Goal: Task Accomplishment & Management: Complete application form

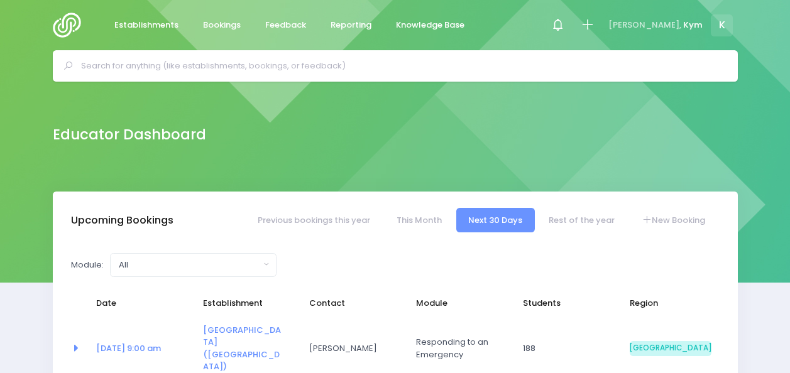
select select "5"
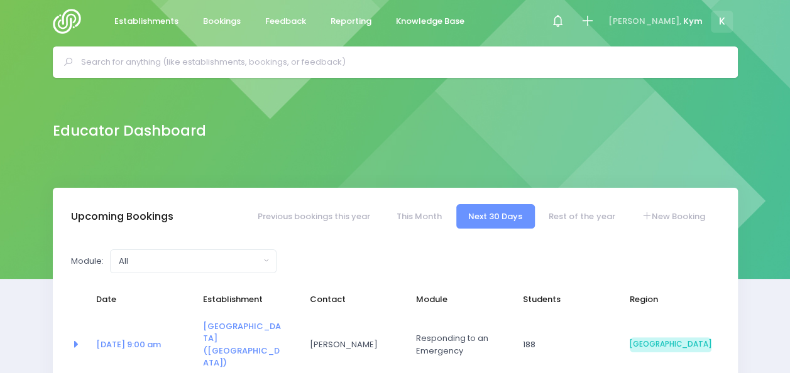
scroll to position [3, 0]
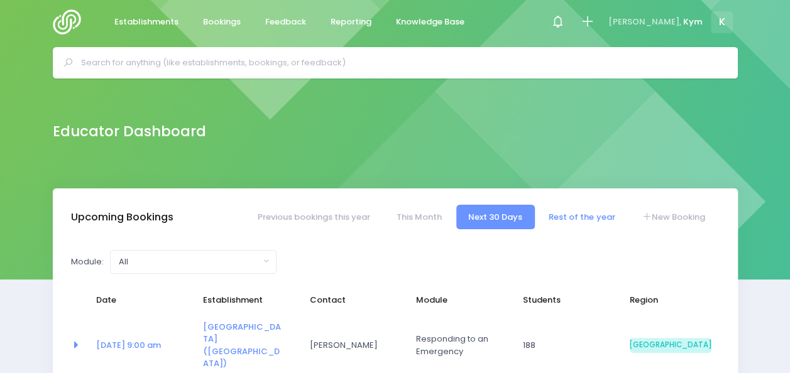
click at [564, 215] on link "Rest of the year" at bounding box center [581, 217] width 90 height 24
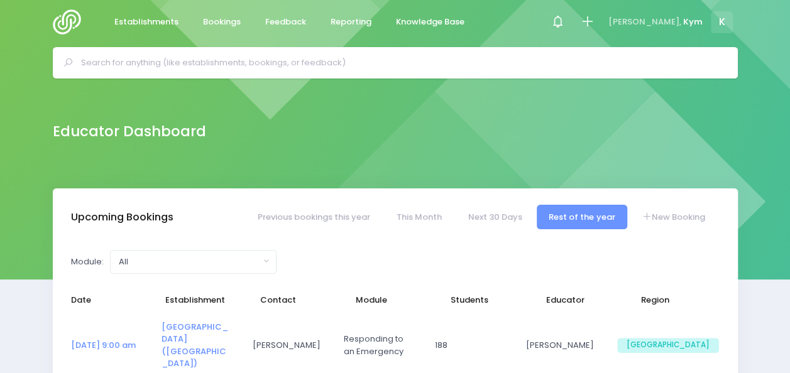
select select "5"
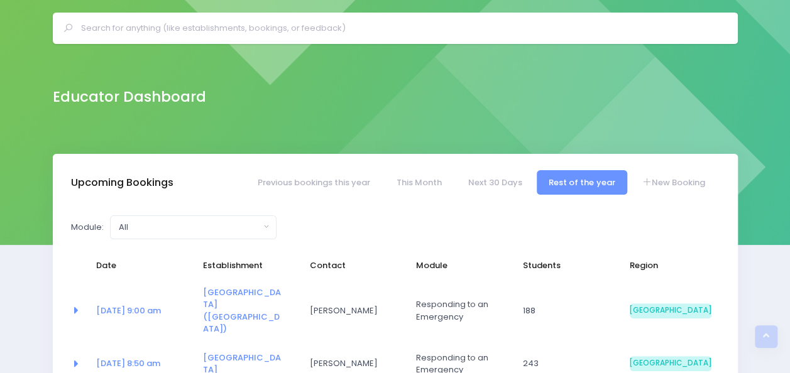
scroll to position [0, 0]
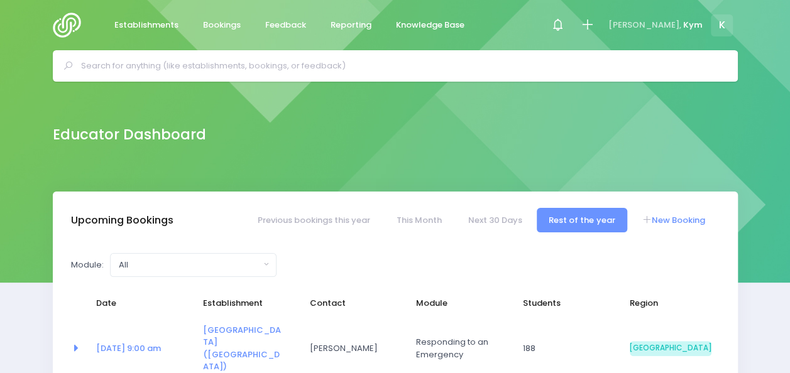
click at [700, 225] on link "New Booking" at bounding box center [673, 220] width 88 height 24
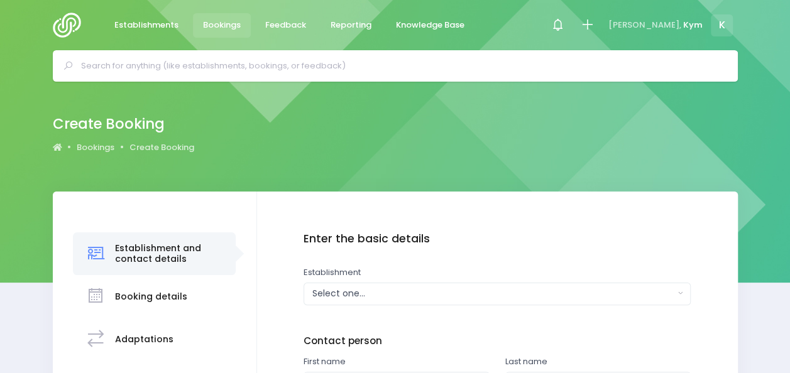
click at [65, 21] on img at bounding box center [71, 25] width 36 height 25
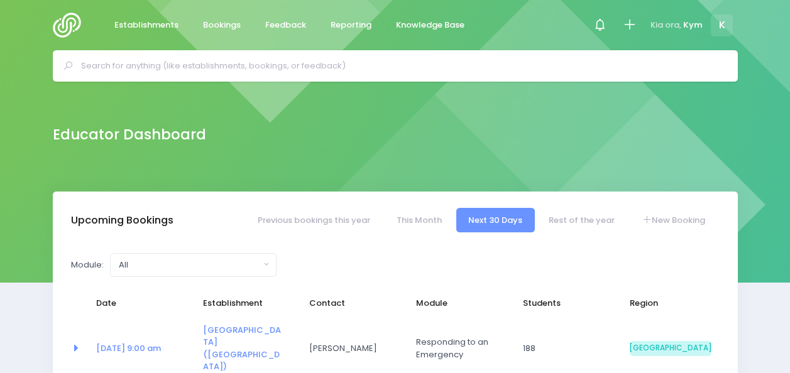
select select "5"
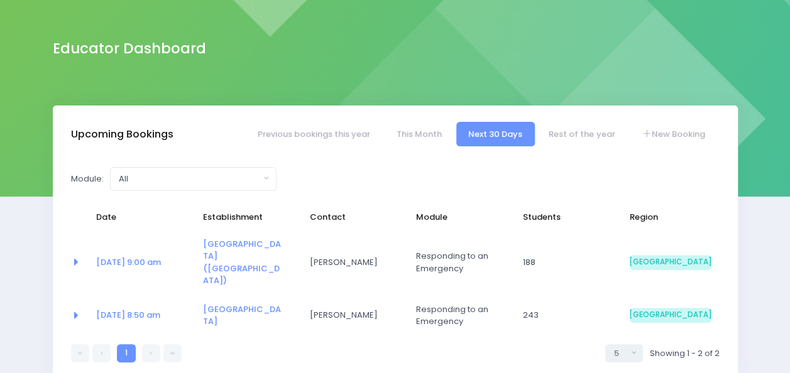
scroll to position [94, 0]
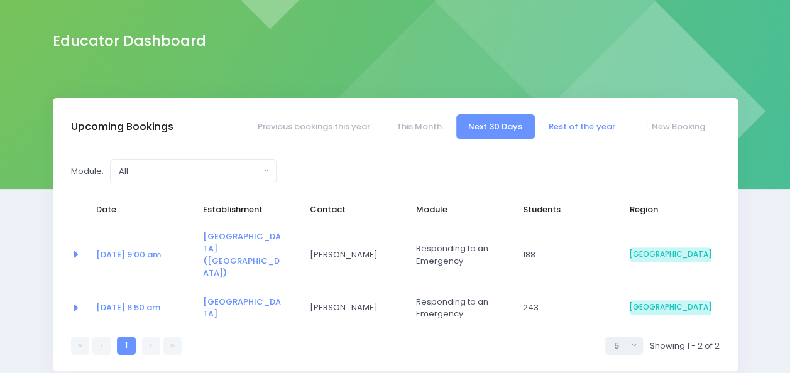
click at [572, 129] on link "Rest of the year" at bounding box center [581, 126] width 90 height 24
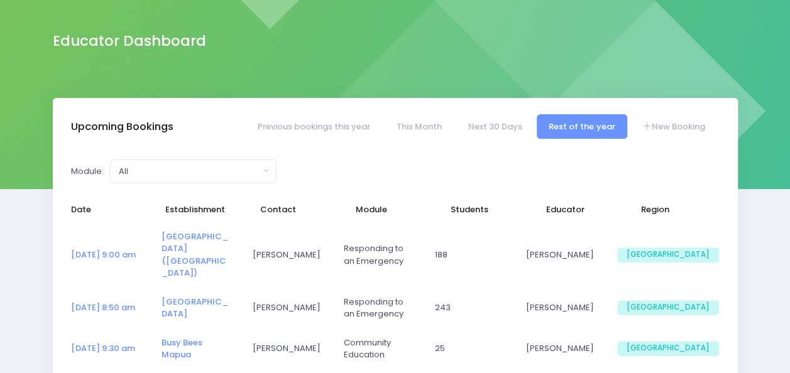
select select "5"
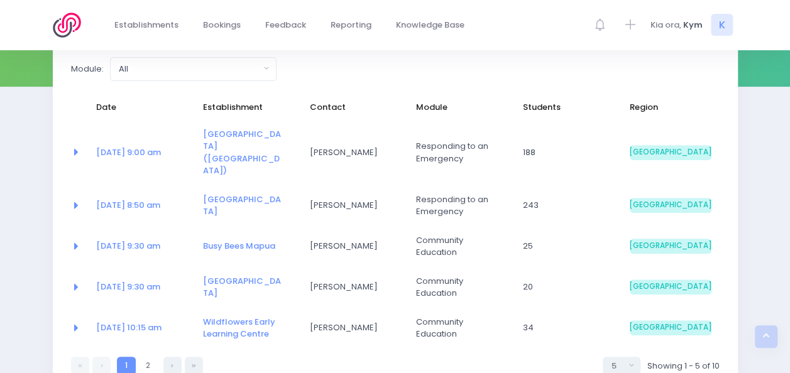
scroll to position [197, 0]
click at [172, 365] on icon at bounding box center [172, 365] width 3 height 0
select select "5"
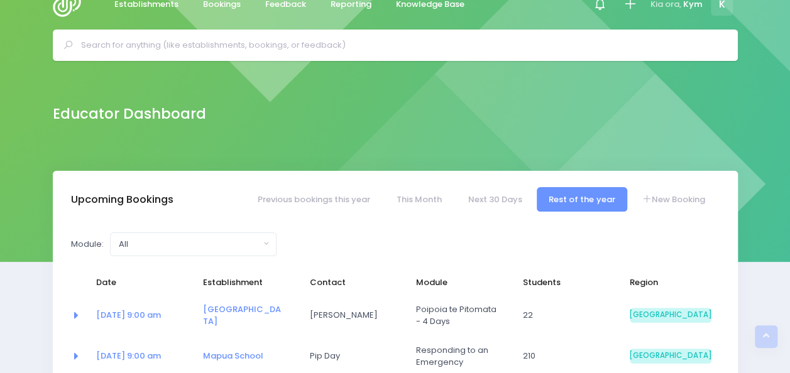
scroll to position [0, 0]
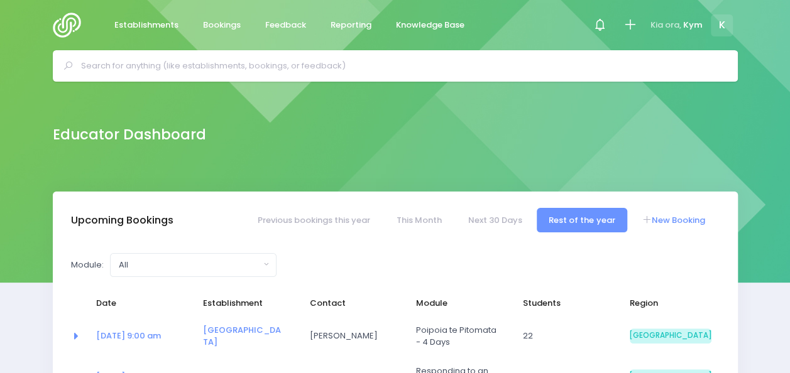
click at [673, 219] on link "New Booking" at bounding box center [673, 220] width 88 height 24
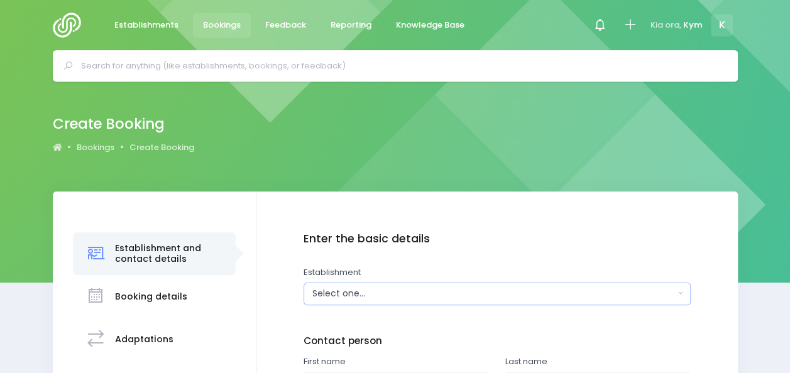
click at [352, 288] on div "Select one..." at bounding box center [493, 293] width 362 height 13
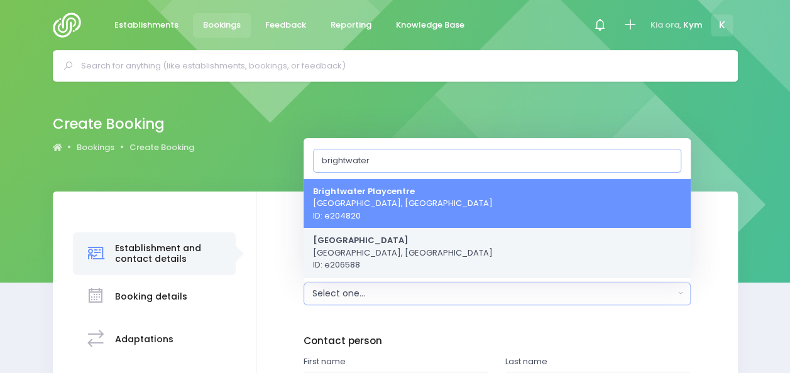
type input "brightwater"
click at [361, 260] on span "Brightwater School Brightwater, South Island Region ID: e206588" at bounding box center [403, 252] width 180 height 37
select select "206588"
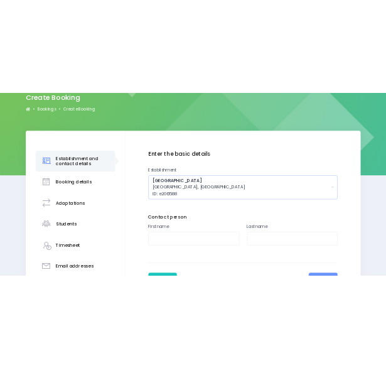
scroll to position [120, 0]
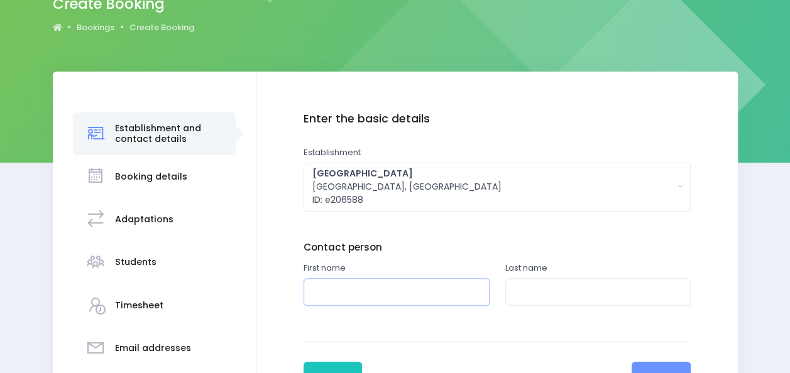
click at [401, 291] on input "text" at bounding box center [396, 292] width 186 height 28
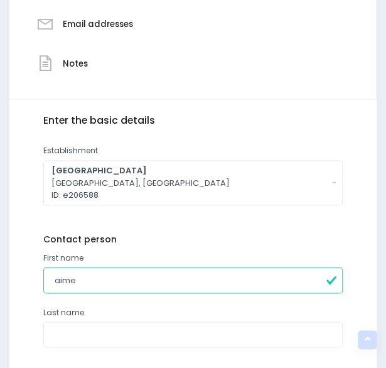
scroll to position [339, 0]
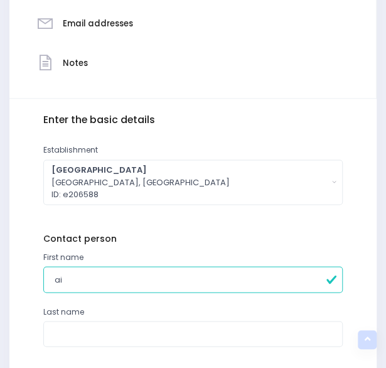
type input "a"
type input "Aimee"
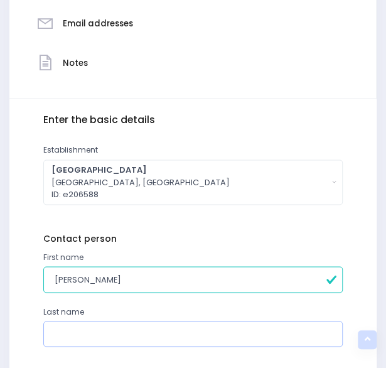
click at [171, 331] on input "text" at bounding box center [193, 334] width 300 height 26
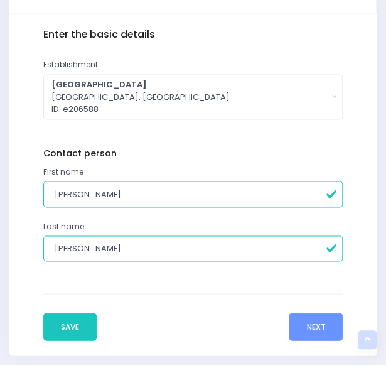
scroll to position [425, 0]
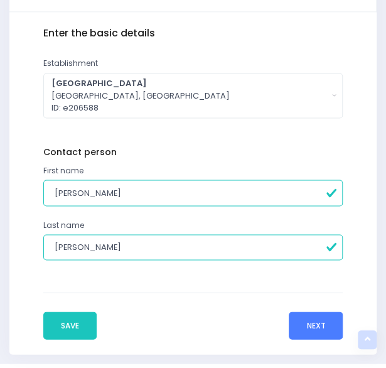
type input "Sinclair"
click at [312, 320] on button "Next" at bounding box center [316, 326] width 54 height 28
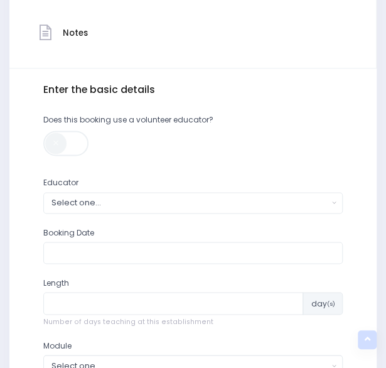
scroll to position [369, 0]
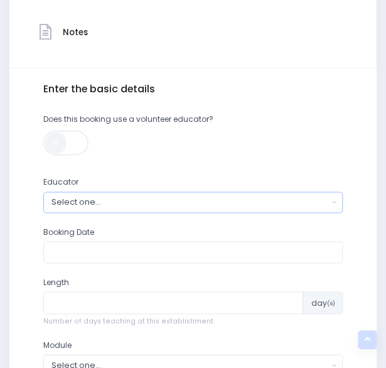
click at [334, 207] on button "Select one..." at bounding box center [193, 202] width 300 height 21
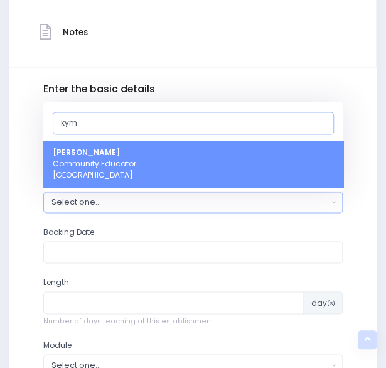
type input "kym"
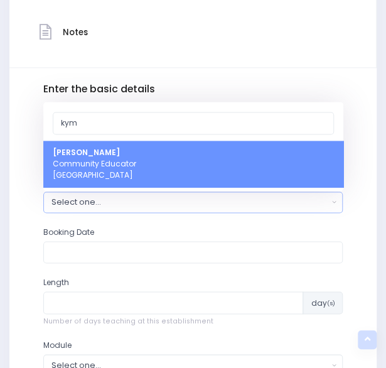
click at [261, 156] on link "Kym Inwood Community Educator South Island Region" at bounding box center [193, 164] width 300 height 46
select select "321222"
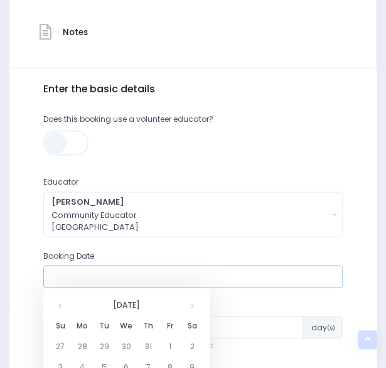
click at [298, 273] on input "text" at bounding box center [193, 276] width 300 height 23
click at [193, 305] on th at bounding box center [193, 304] width 22 height 21
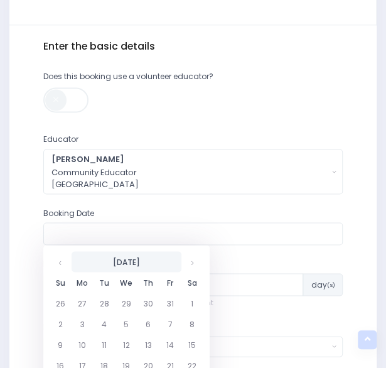
scroll to position [417, 0]
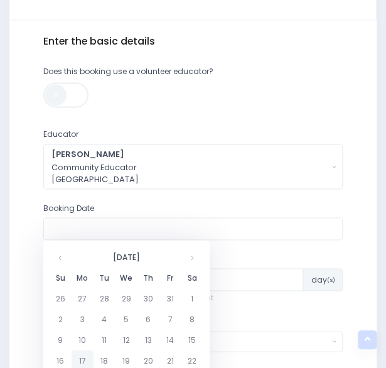
click at [83, 356] on td "17" at bounding box center [83, 360] width 22 height 21
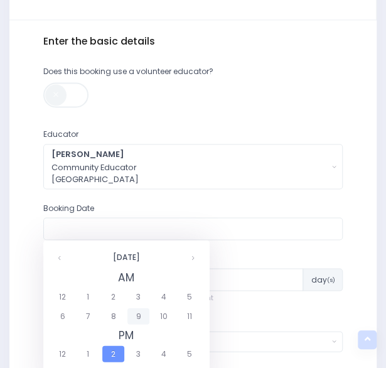
click at [140, 312] on span "9" at bounding box center [139, 316] width 22 height 16
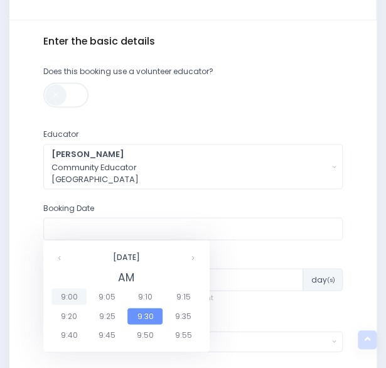
click at [63, 293] on span "9:00" at bounding box center [69, 296] width 35 height 16
type input "17/11/2025 09:00 AM"
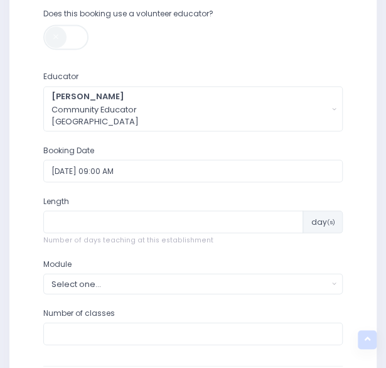
scroll to position [476, 0]
click at [237, 212] on input "number" at bounding box center [173, 221] width 261 height 23
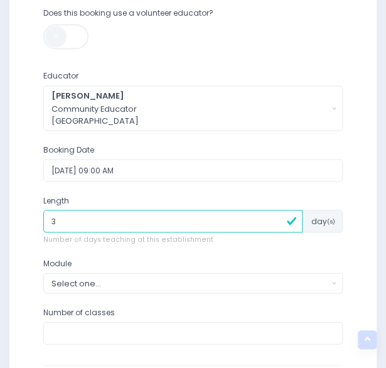
type input "3"
click at [328, 276] on button "Select one..." at bounding box center [193, 283] width 300 height 21
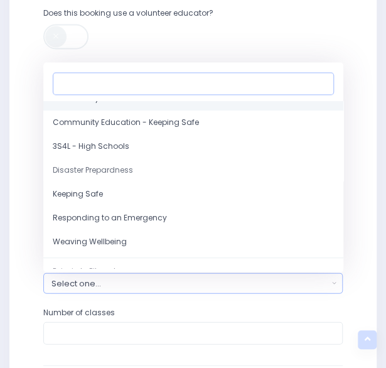
scroll to position [80, 0]
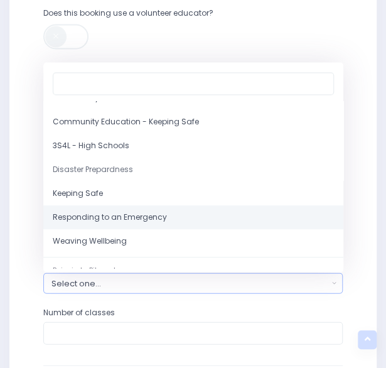
click at [145, 222] on span "Responding to an Emergency" at bounding box center [110, 217] width 114 height 11
select select "Responding to an Emergency"
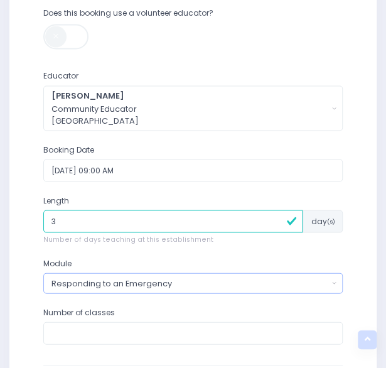
click at [332, 282] on button "Responding to an Emergency" at bounding box center [193, 283] width 300 height 21
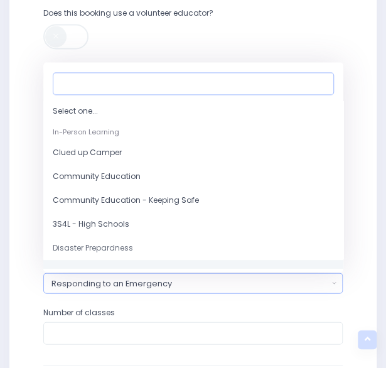
scroll to position [0, 0]
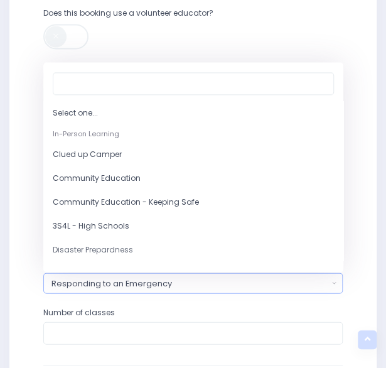
click at [370, 202] on div "Enter the basic details Establishment Select one... 120 Aerodrome Rd Preschool …" at bounding box center [192, 194] width 367 height 465
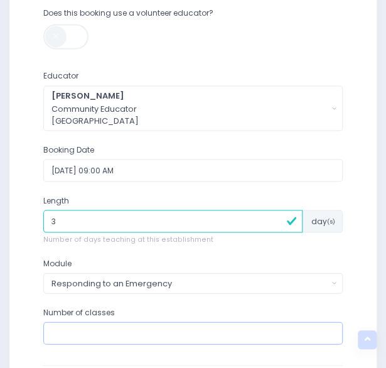
click at [288, 326] on input "number" at bounding box center [193, 333] width 300 height 23
click at [268, 330] on input "number" at bounding box center [193, 333] width 300 height 23
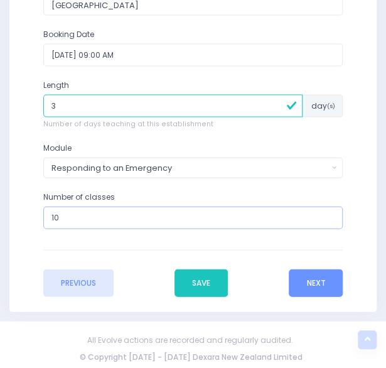
scroll to position [591, 0]
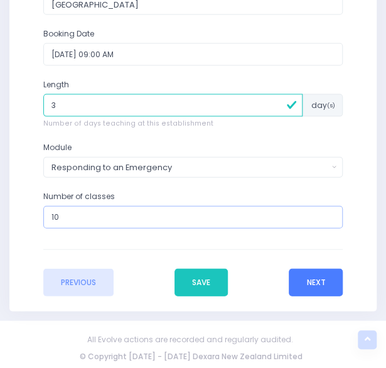
type input "10"
click at [320, 272] on button "Next" at bounding box center [316, 283] width 54 height 28
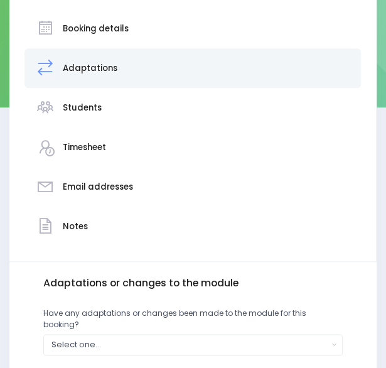
scroll to position [303, 0]
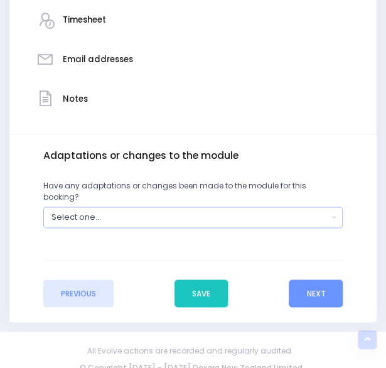
click at [328, 209] on button "Select one..." at bounding box center [193, 217] width 300 height 21
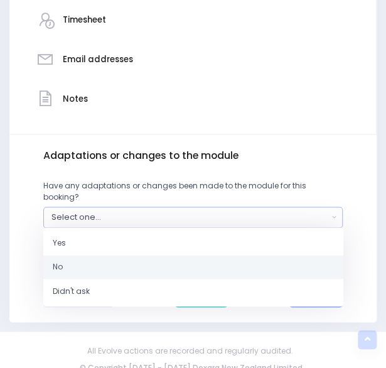
click at [284, 255] on link "No" at bounding box center [193, 267] width 300 height 24
select select "No"
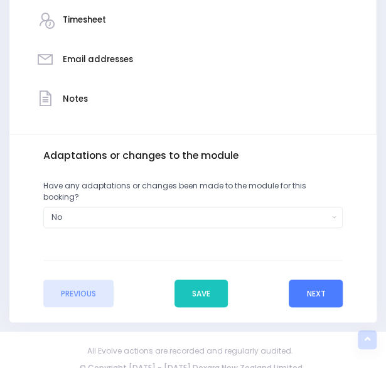
click at [322, 280] on button "Next" at bounding box center [316, 294] width 54 height 28
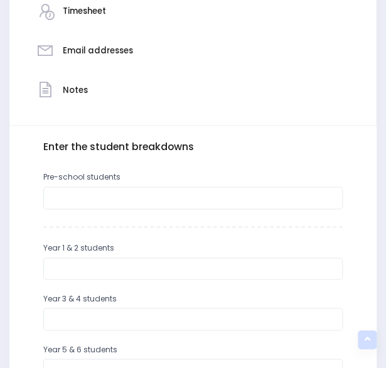
scroll to position [314, 0]
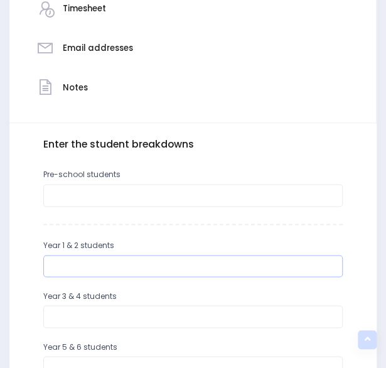
click at [216, 267] on input "number" at bounding box center [193, 266] width 300 height 23
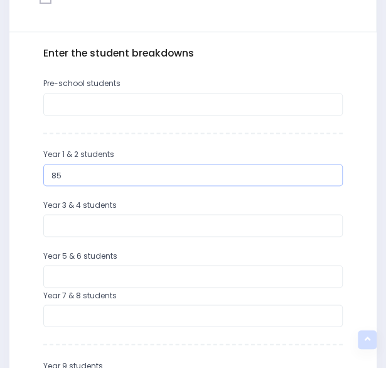
scroll to position [406, 0]
type input "85"
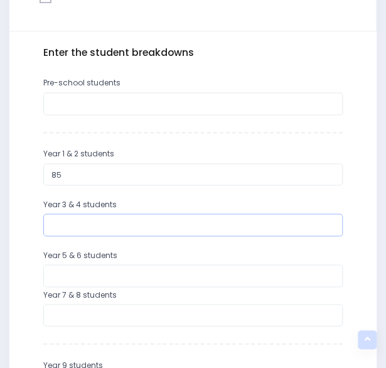
click at [276, 230] on input "number" at bounding box center [193, 225] width 300 height 23
type input "76"
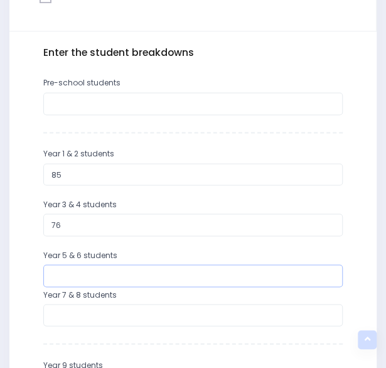
click at [234, 271] on input "number" at bounding box center [193, 275] width 300 height 23
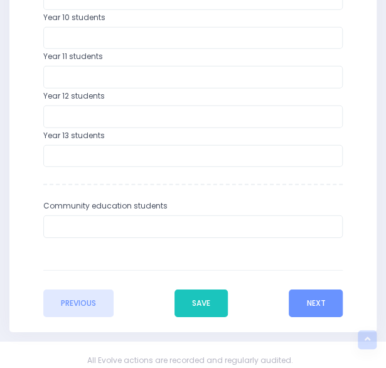
scroll to position [814, 0]
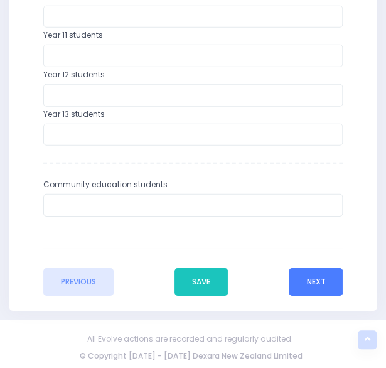
type input "92"
click at [319, 271] on button "Next" at bounding box center [316, 282] width 54 height 28
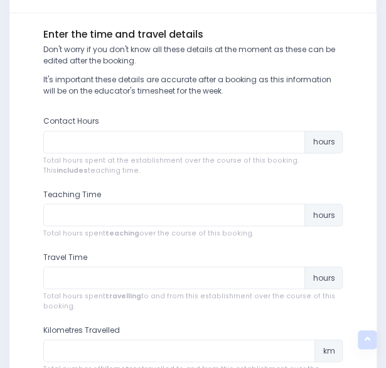
scroll to position [428, 0]
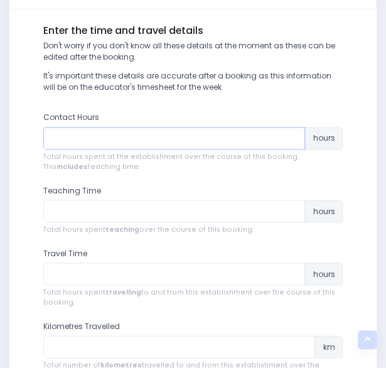
click at [277, 136] on input "number" at bounding box center [174, 138] width 263 height 23
type input "15"
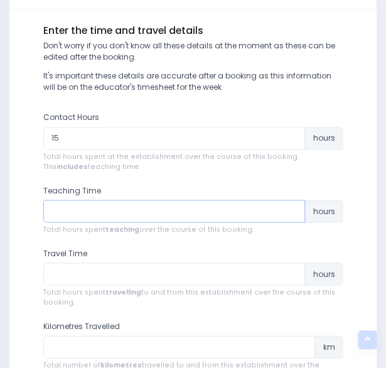
click at [239, 212] on input "number" at bounding box center [174, 211] width 263 height 23
click at [229, 214] on input "number" at bounding box center [174, 211] width 263 height 23
type input "10"
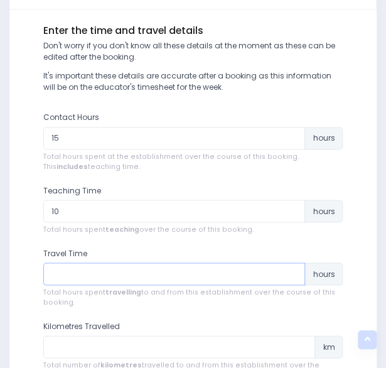
click at [154, 278] on input "number" at bounding box center [174, 274] width 263 height 23
type input "10"
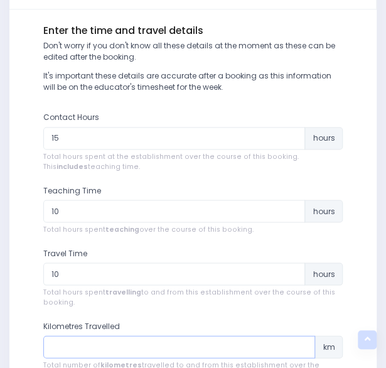
click at [242, 341] on input "number" at bounding box center [179, 346] width 273 height 23
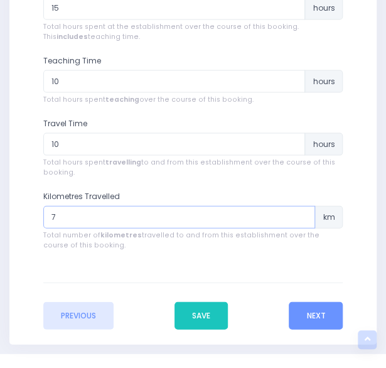
scroll to position [559, 0]
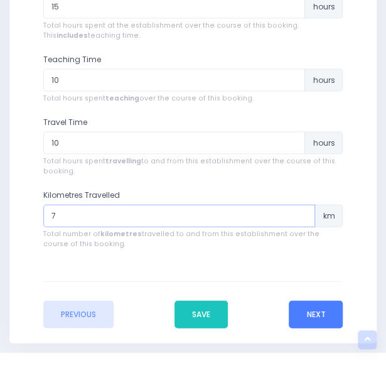
type input "7"
click at [302, 307] on button "Next" at bounding box center [316, 314] width 54 height 28
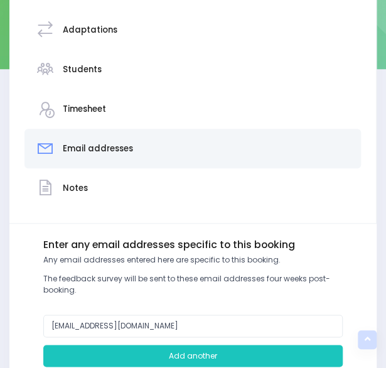
scroll to position [351, 0]
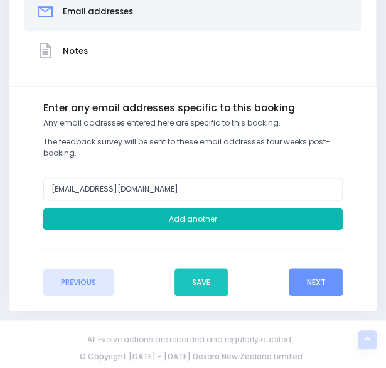
click at [205, 215] on button "Add another" at bounding box center [193, 219] width 300 height 23
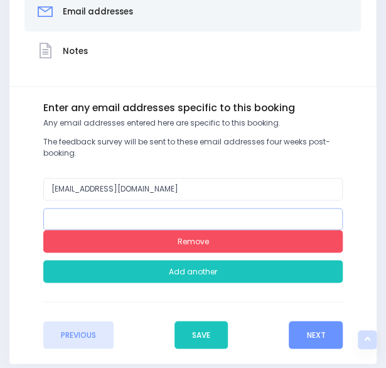
click at [172, 212] on input "email" at bounding box center [193, 219] width 300 height 23
click at [157, 217] on input "email" at bounding box center [193, 219] width 300 height 23
click at [158, 212] on input "email" at bounding box center [193, 219] width 300 height 23
paste input "aimee.sinclair@brightwater.school.nz"
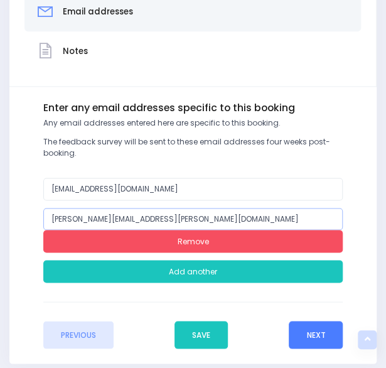
type input "aimee.sinclair@brightwater.school.nz"
click at [315, 332] on button "Next" at bounding box center [316, 335] width 54 height 28
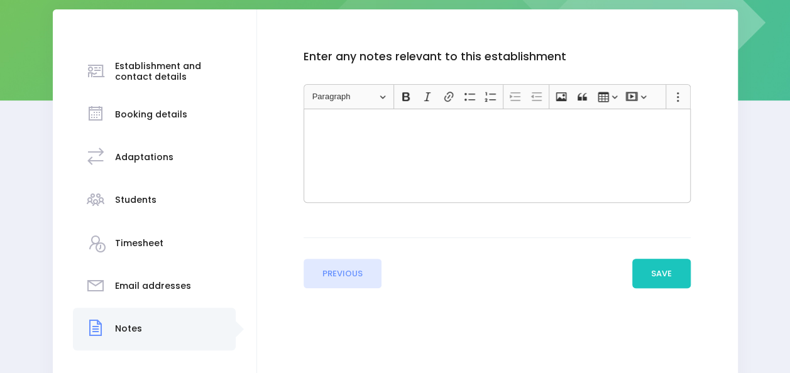
scroll to position [183, 0]
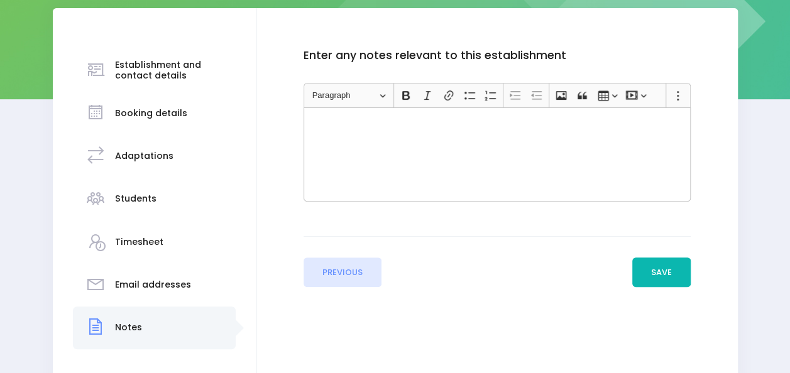
click at [655, 269] on button "Save" at bounding box center [661, 273] width 59 height 30
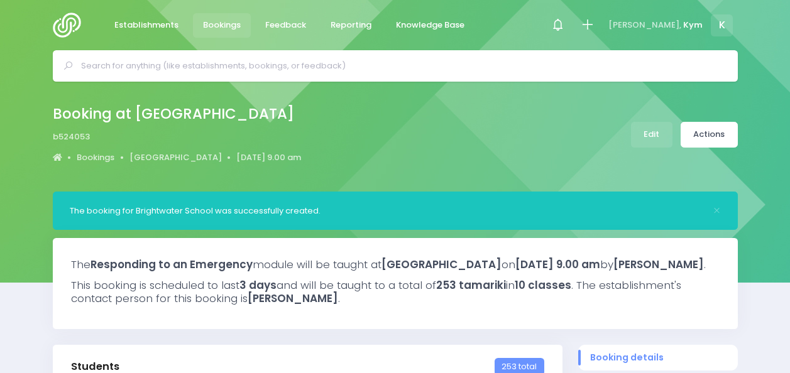
select select "5"
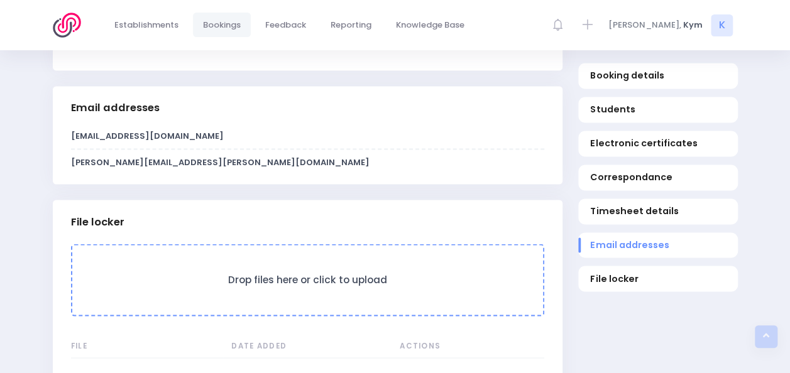
scroll to position [1070, 0]
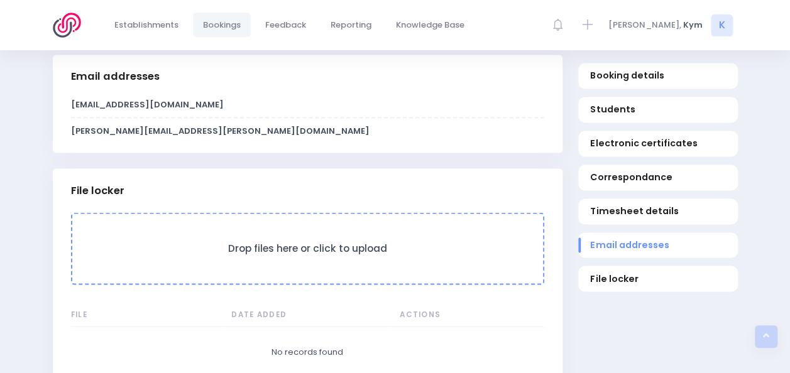
click at [291, 254] on h3 "Drop files here or click to upload" at bounding box center [307, 248] width 445 height 12
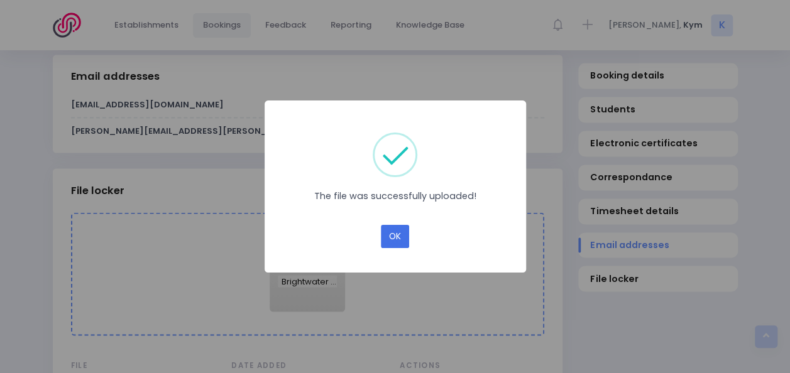
click at [387, 237] on button "OK" at bounding box center [395, 237] width 28 height 24
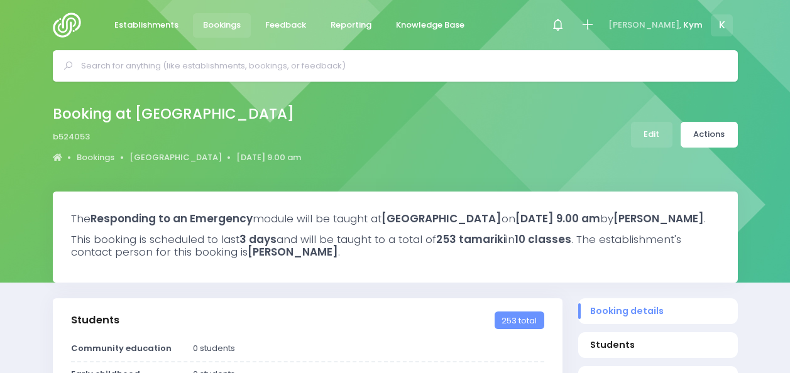
select select "5"
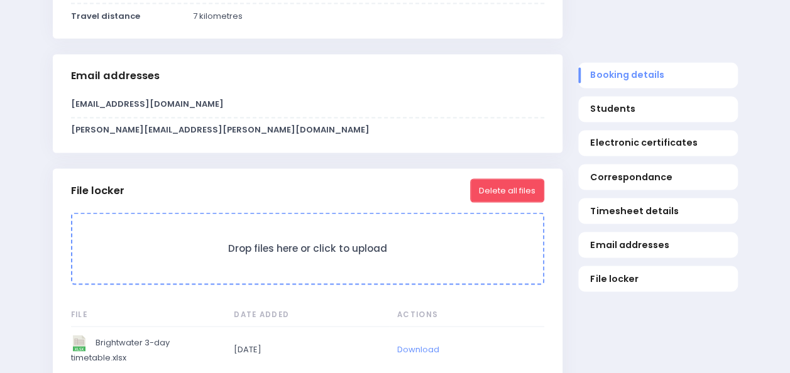
click at [201, 254] on h3 "Drop files here or click to upload" at bounding box center [307, 248] width 445 height 12
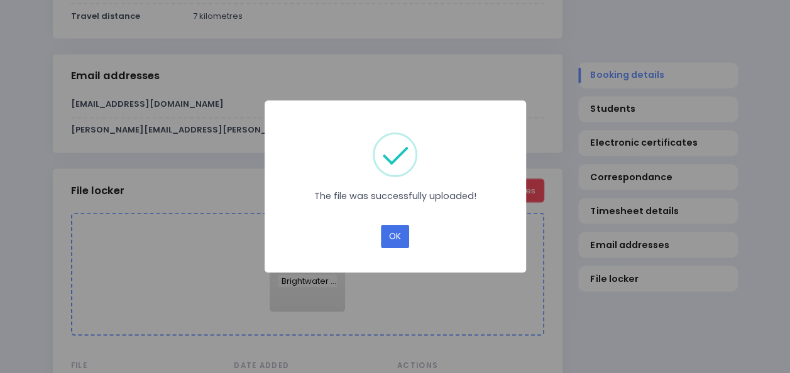
click at [396, 247] on button "OK" at bounding box center [395, 237] width 28 height 24
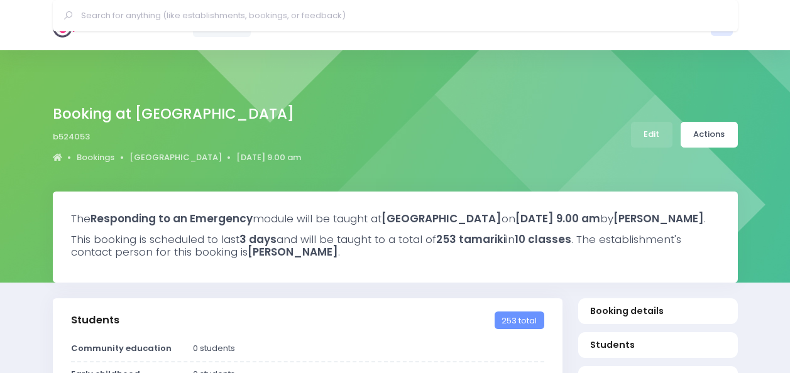
select select "5"
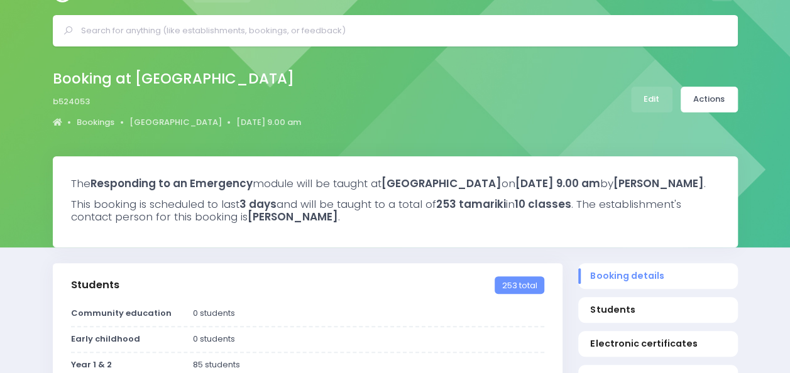
scroll to position [34, 0]
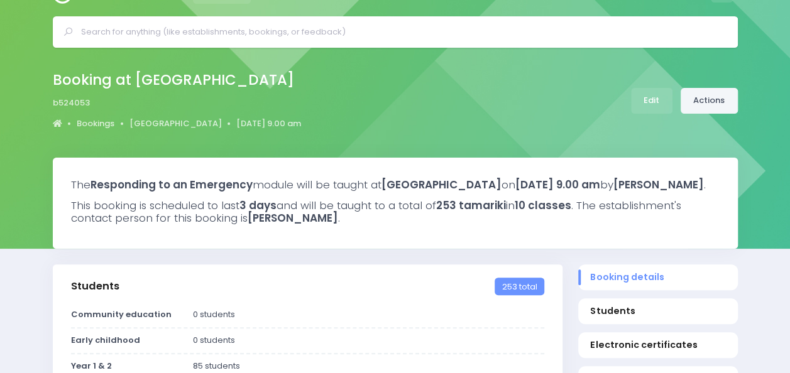
click at [724, 92] on link "Actions" at bounding box center [708, 101] width 57 height 26
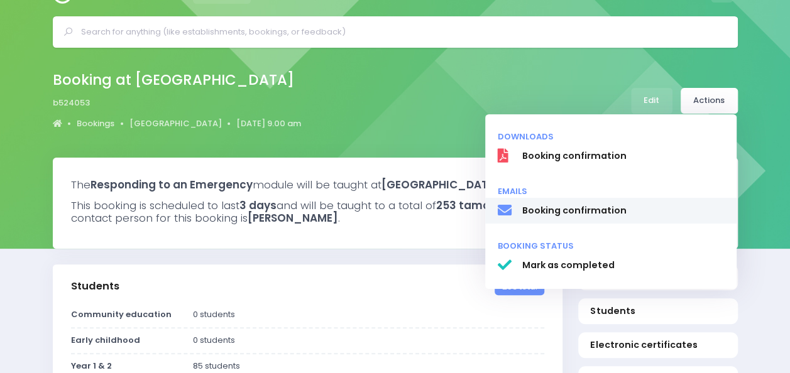
click at [539, 207] on span "Booking confirmation" at bounding box center [622, 210] width 202 height 13
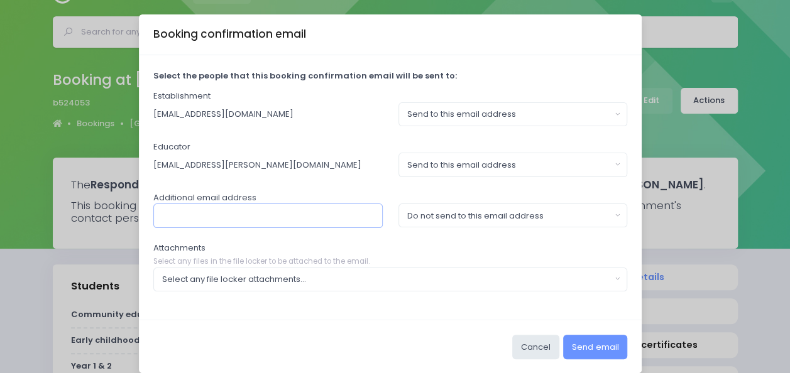
click at [351, 214] on input "text" at bounding box center [267, 216] width 229 height 24
type input "[PERSON_NAME][EMAIL_ADDRESS][PERSON_NAME][DOMAIN_NAME]"
click at [613, 211] on button "Do not send to this email address" at bounding box center [512, 216] width 229 height 24
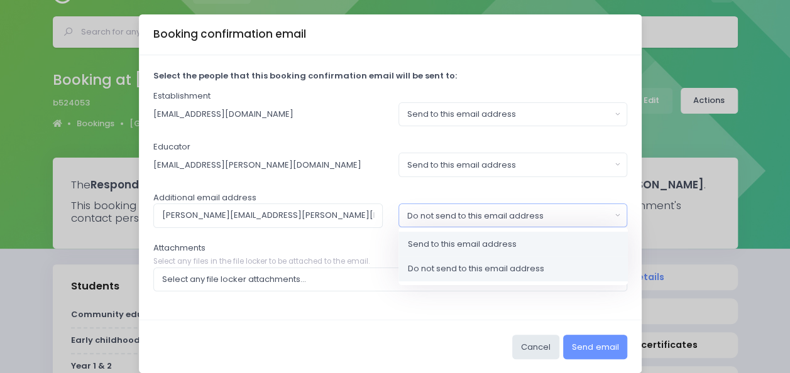
click at [523, 240] on link "Send to this email address" at bounding box center [512, 244] width 229 height 25
select select "send"
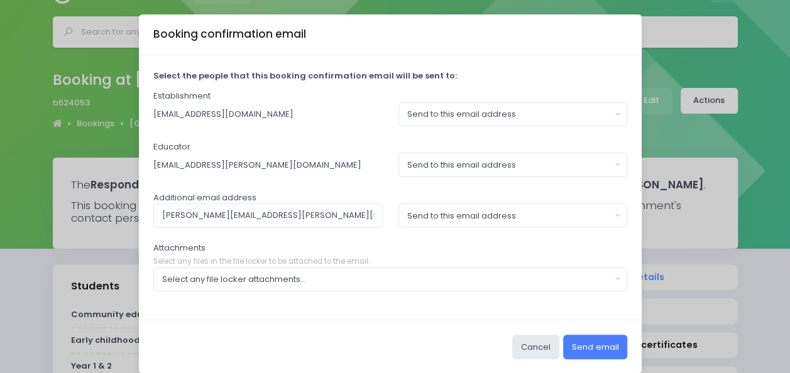
click at [599, 340] on button "Send email" at bounding box center [595, 347] width 64 height 24
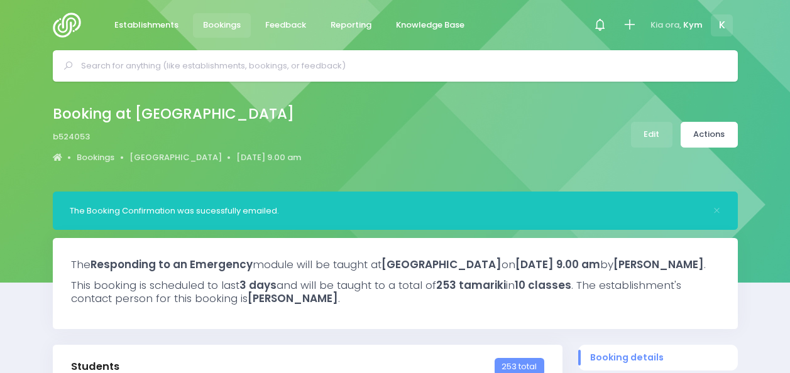
select select "5"
click at [138, 19] on span "Establishments" at bounding box center [146, 25] width 64 height 13
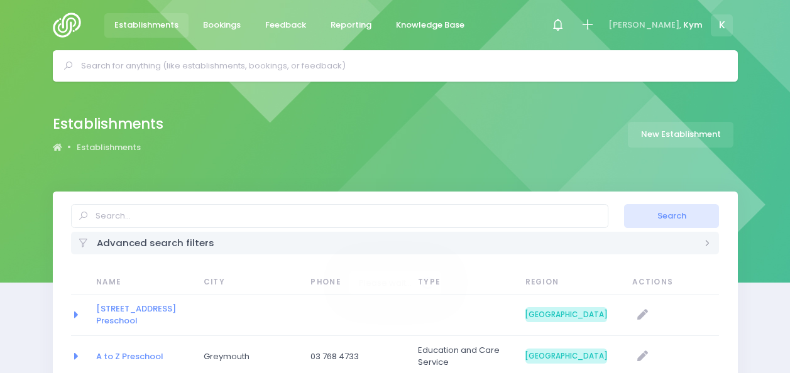
select select "20"
click at [68, 24] on img at bounding box center [71, 25] width 36 height 25
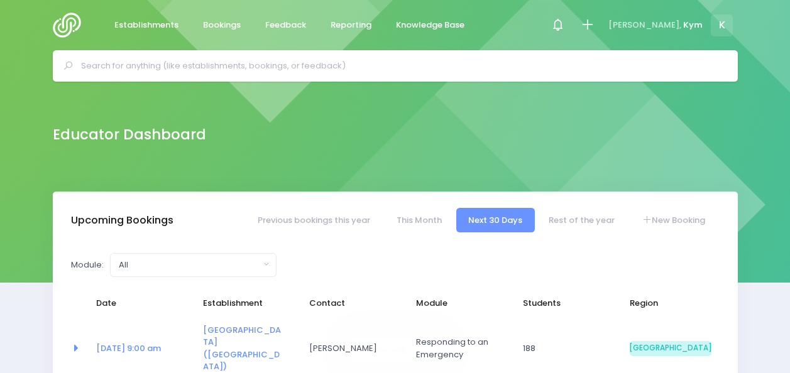
select select "5"
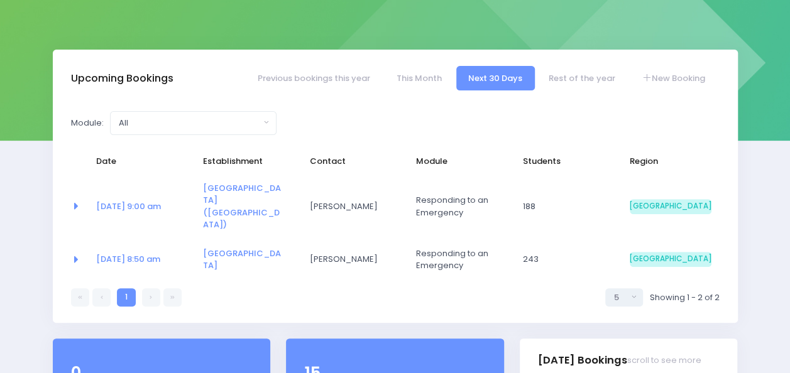
scroll to position [141, 0]
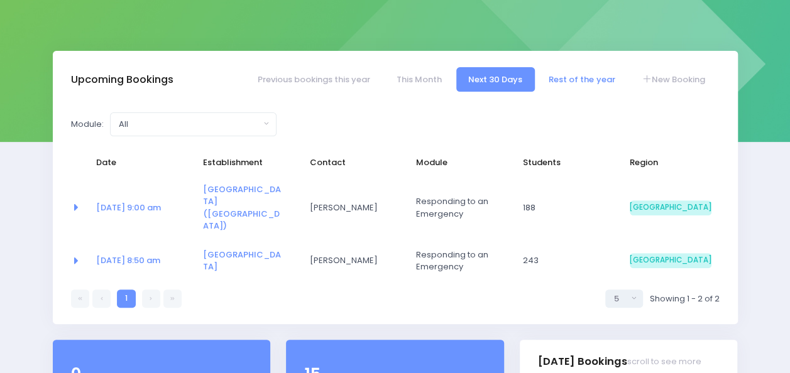
click at [585, 76] on link "Rest of the year" at bounding box center [581, 79] width 90 height 24
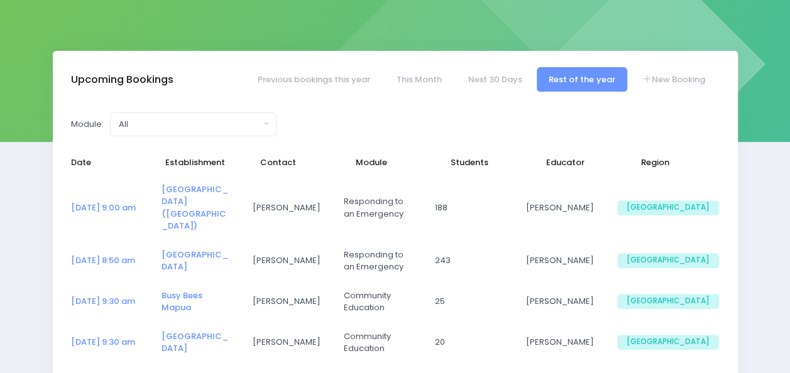
select select "5"
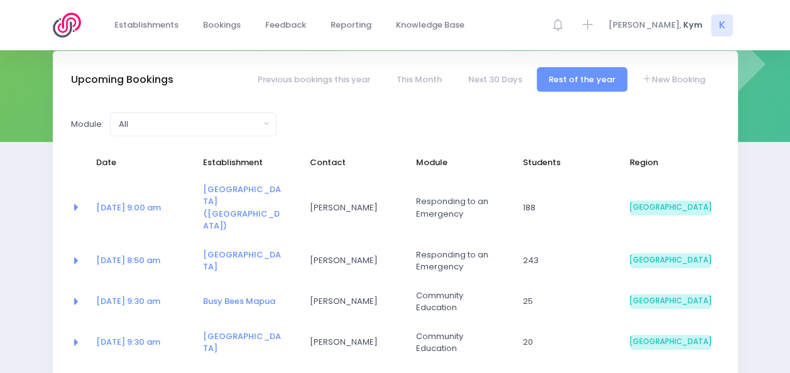
scroll to position [248, 0]
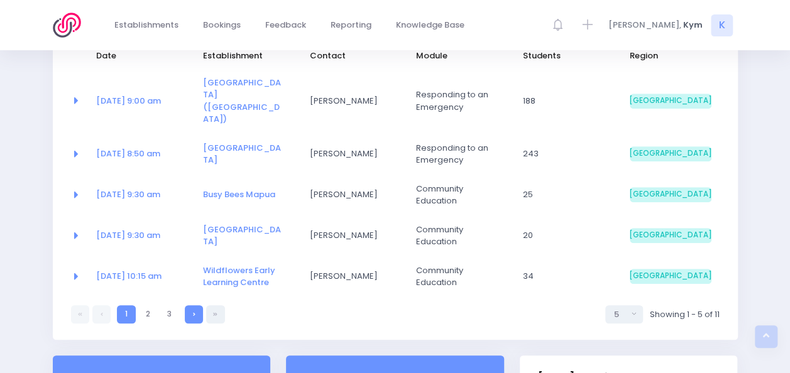
click at [188, 305] on link at bounding box center [194, 314] width 18 height 18
select select "5"
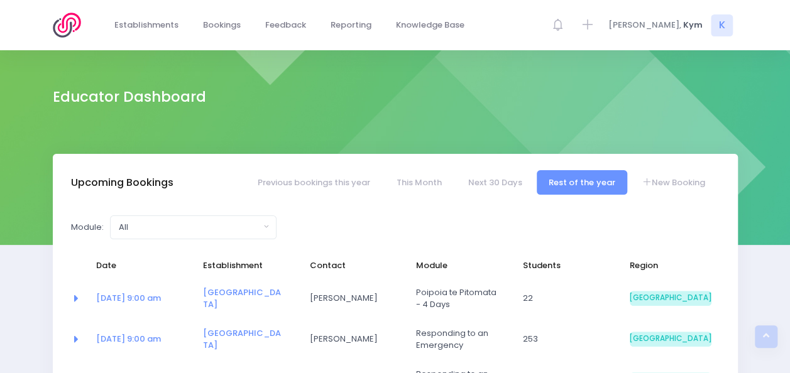
scroll to position [0, 0]
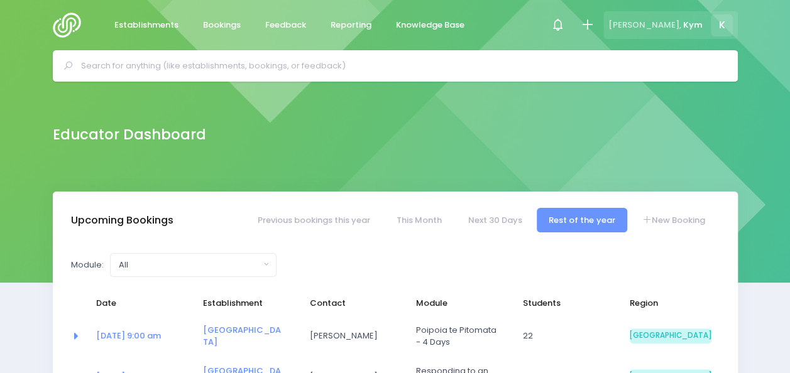
click at [721, 16] on span "K" at bounding box center [721, 25] width 22 height 22
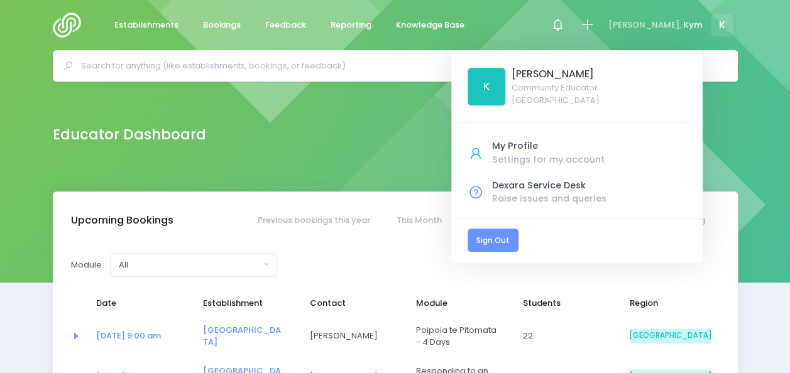
click at [518, 240] on link "Sign Out" at bounding box center [492, 240] width 51 height 23
